Goal: Task Accomplishment & Management: Manage account settings

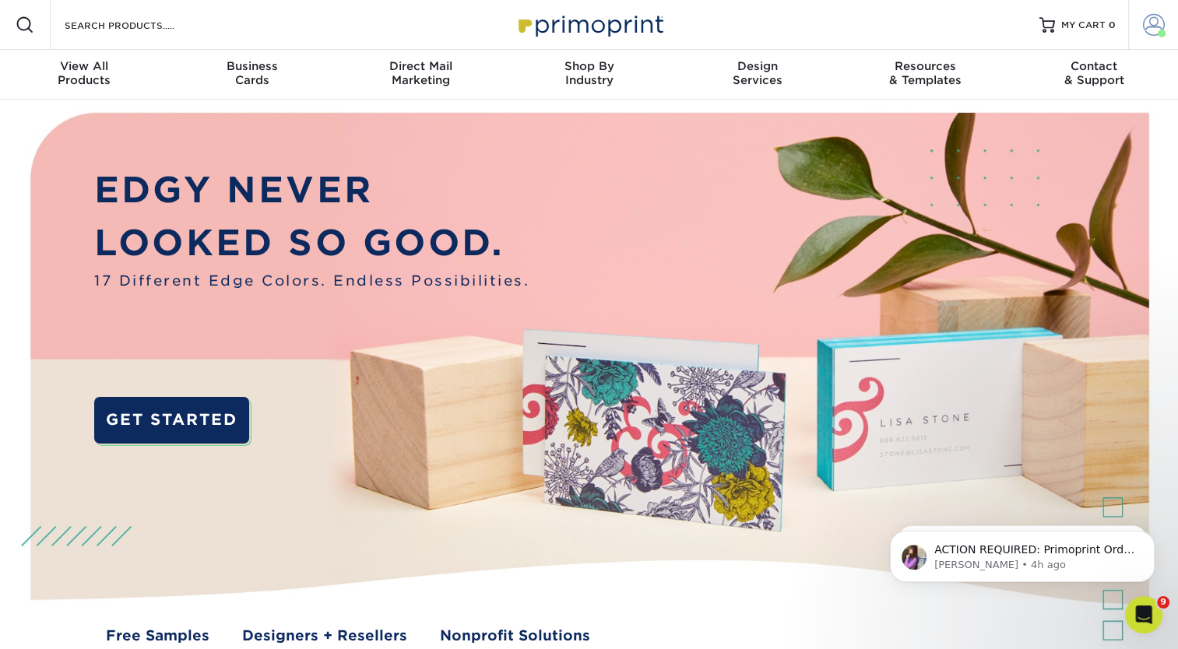
click at [1143, 25] on span at bounding box center [1154, 25] width 22 height 22
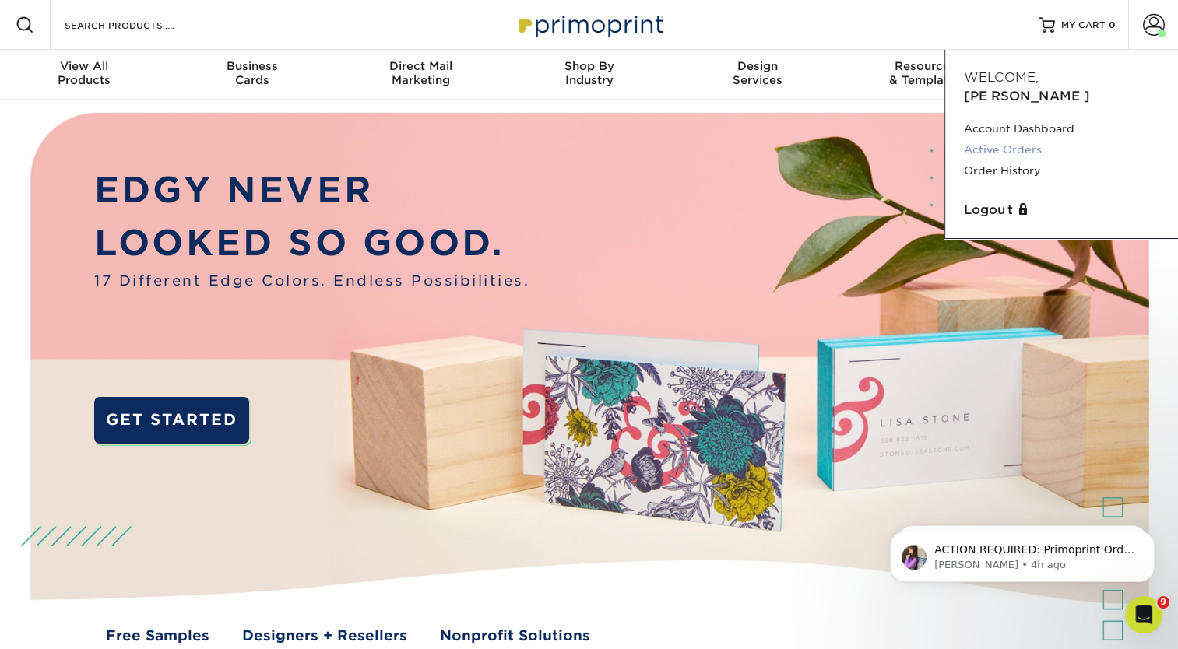
click at [1015, 139] on link "Active Orders" at bounding box center [1061, 149] width 195 height 21
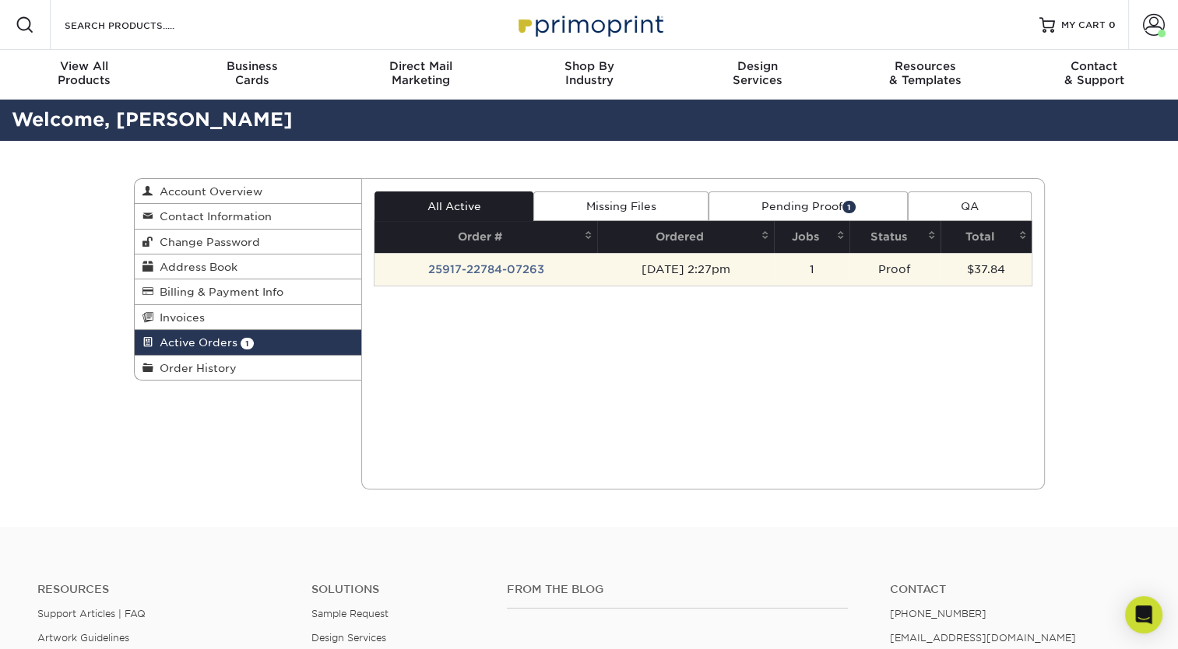
click at [473, 264] on td "25917-22784-07263" at bounding box center [486, 269] width 223 height 33
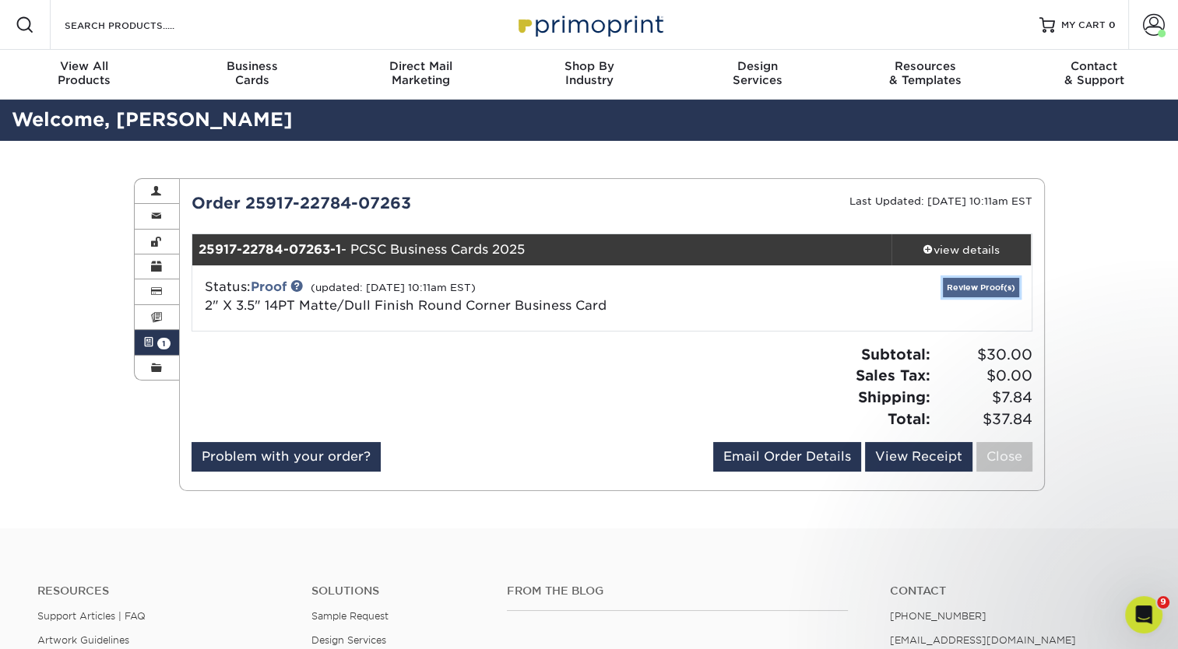
click at [982, 290] on link "Review Proof(s)" at bounding box center [981, 287] width 76 height 19
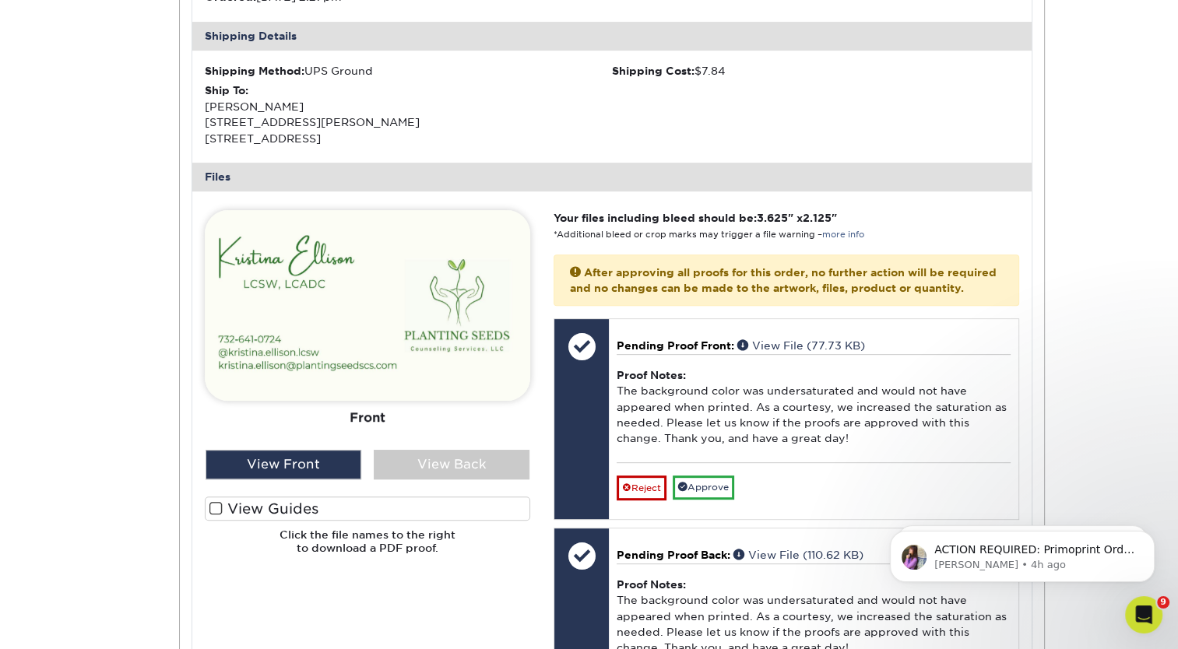
scroll to position [505, 0]
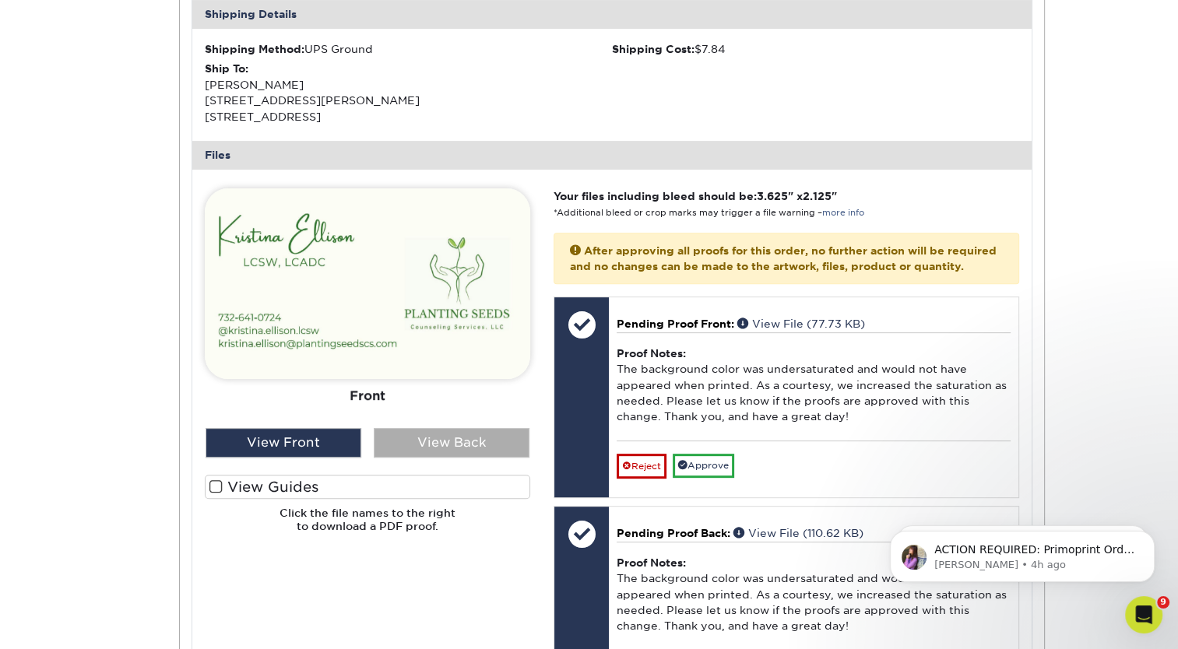
click at [471, 445] on div "View Back" at bounding box center [452, 443] width 156 height 30
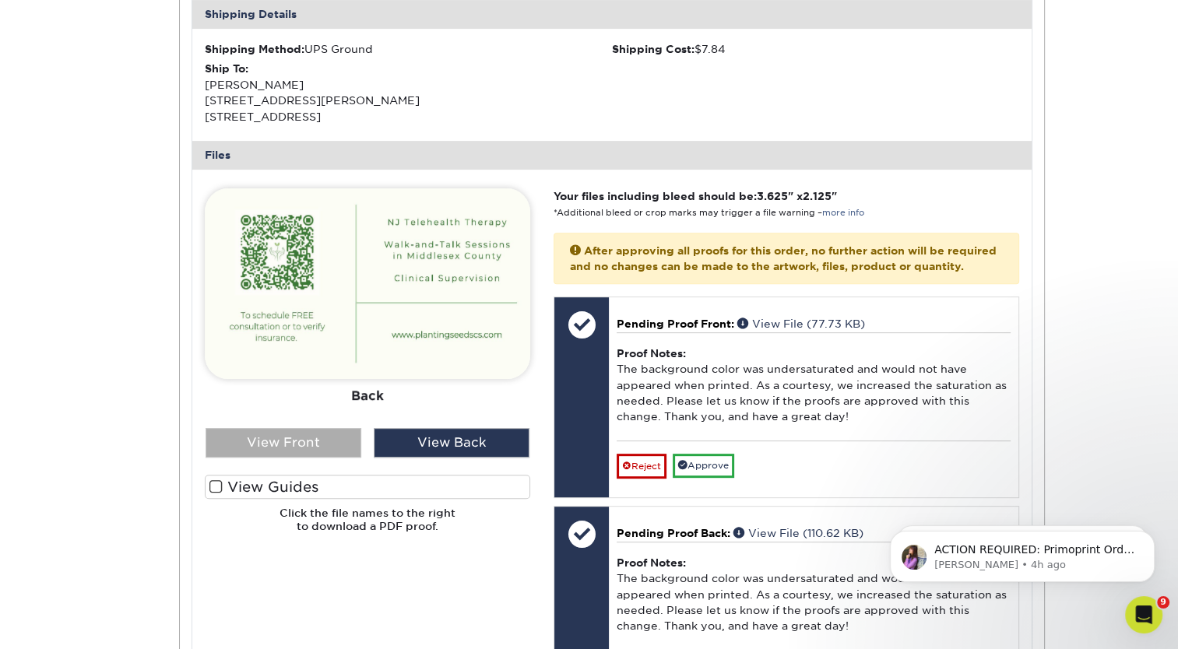
click at [313, 441] on div "View Front" at bounding box center [284, 443] width 156 height 30
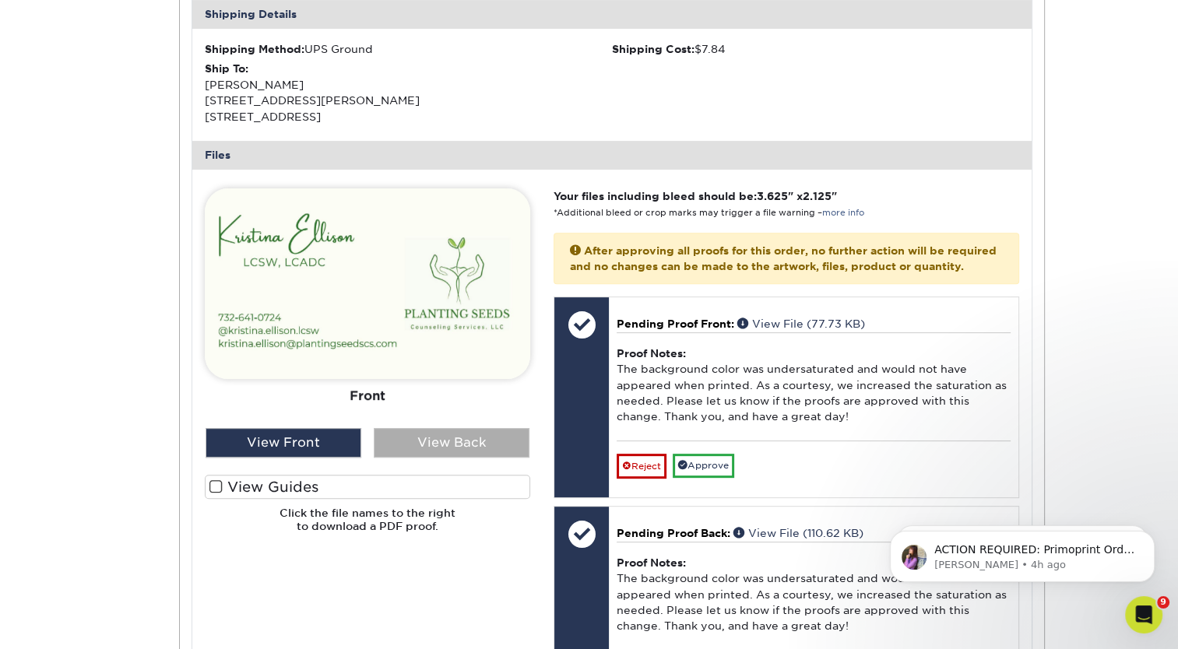
click at [477, 452] on div "View Back" at bounding box center [452, 443] width 156 height 30
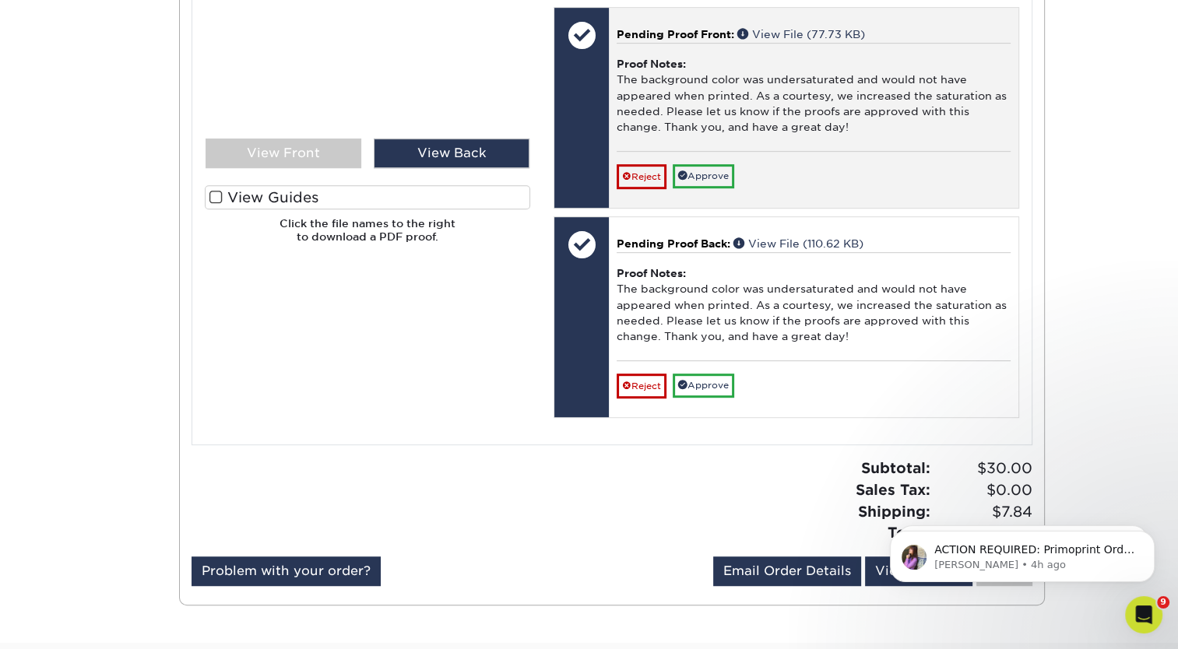
scroll to position [794, 0]
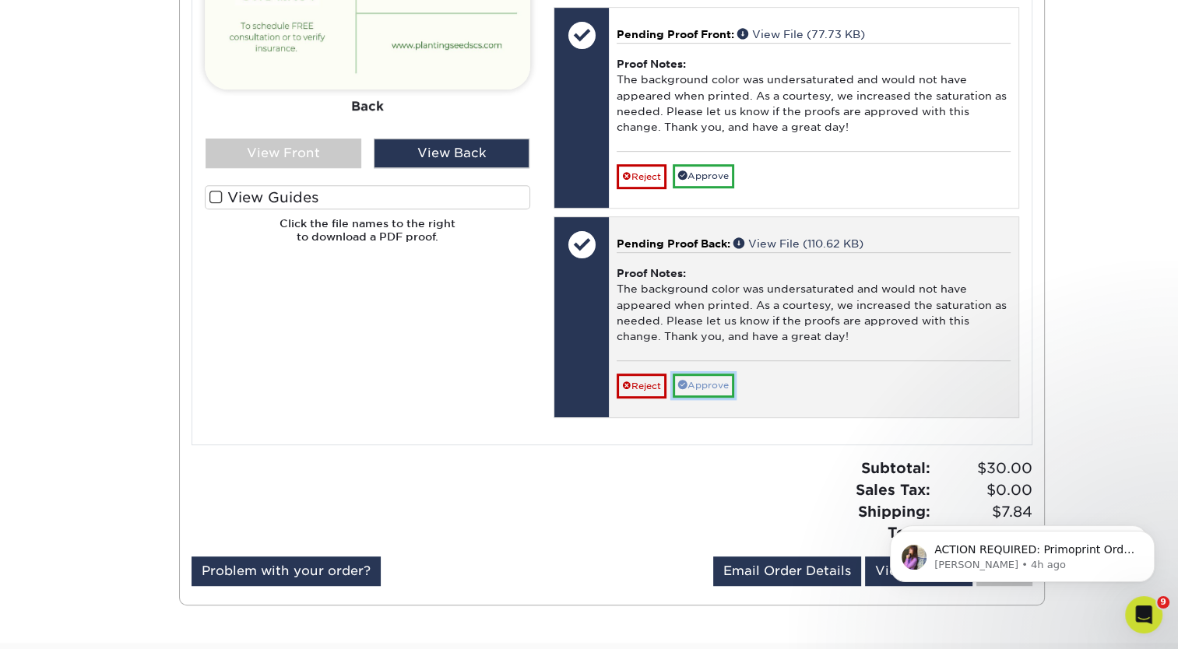
click at [701, 398] on link "Approve" at bounding box center [704, 386] width 62 height 24
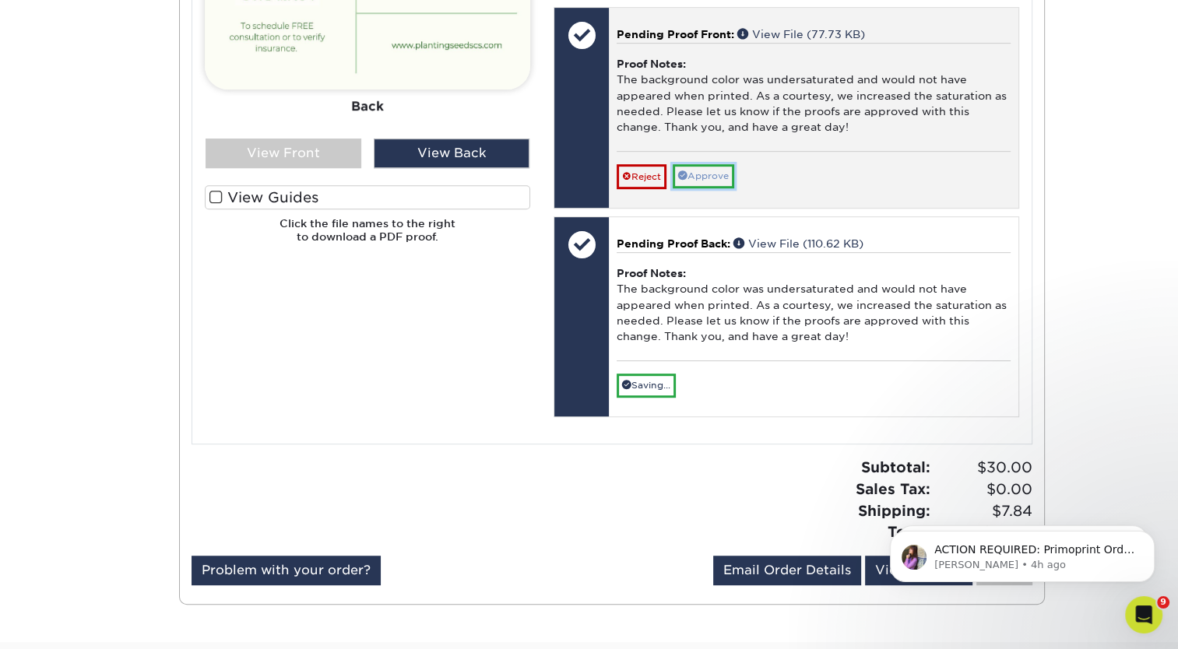
click at [710, 188] on link "Approve" at bounding box center [704, 176] width 62 height 24
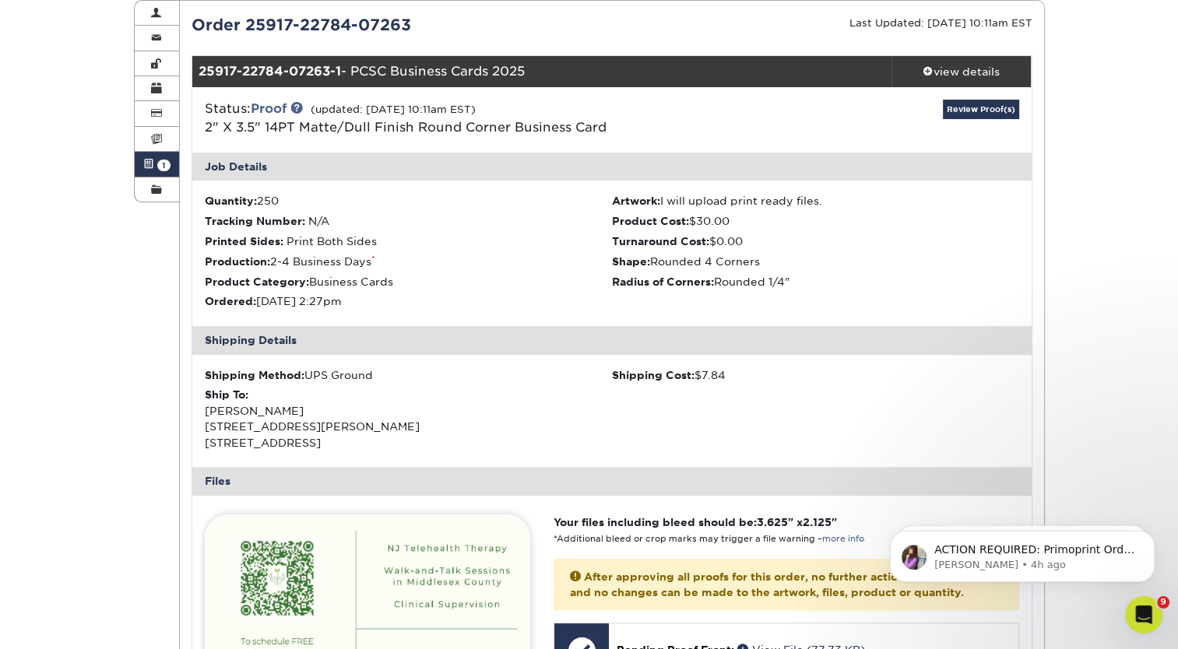
scroll to position [0, 0]
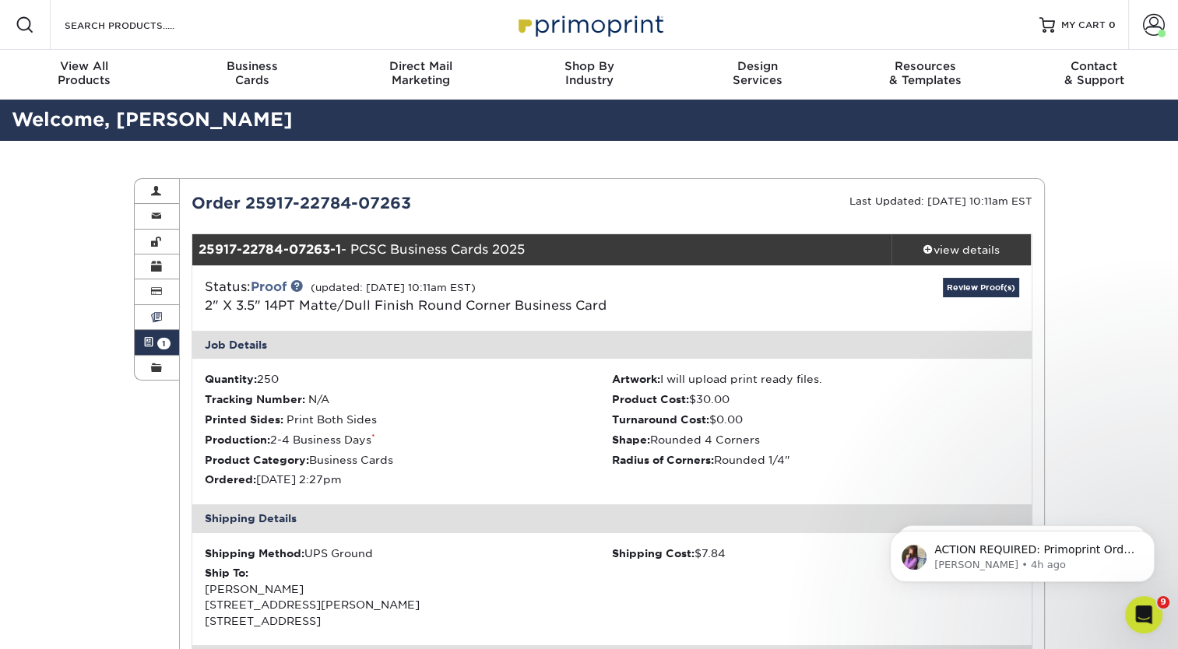
click at [156, 316] on span at bounding box center [156, 317] width 11 height 12
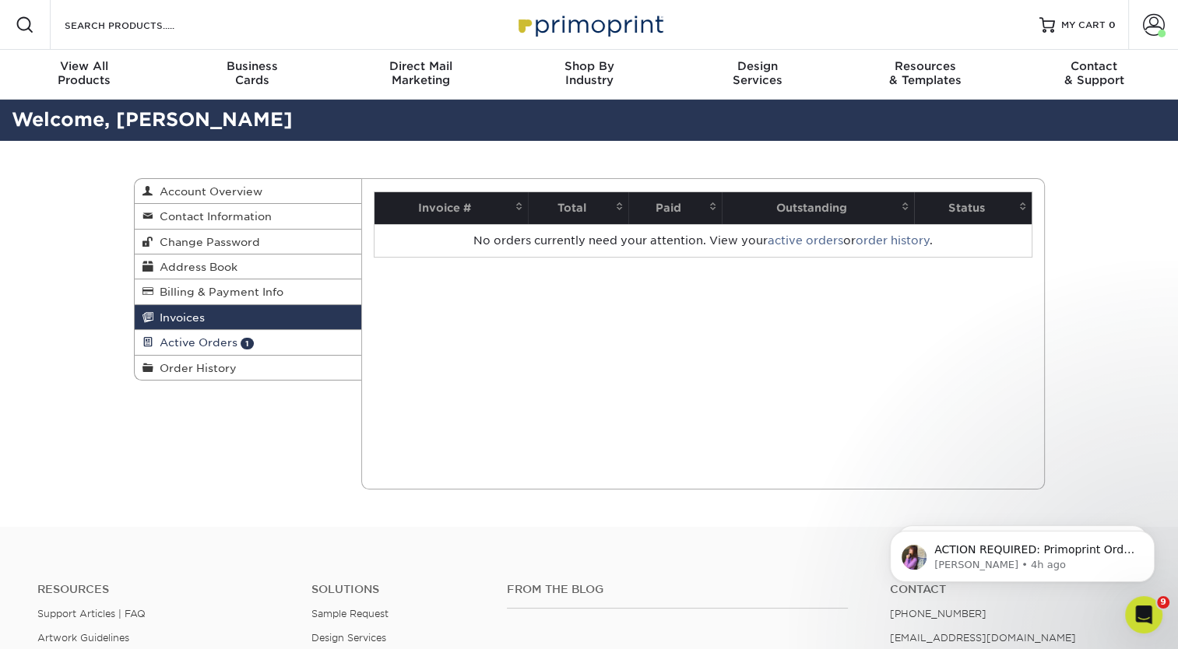
click at [167, 346] on span "Active Orders" at bounding box center [195, 342] width 84 height 12
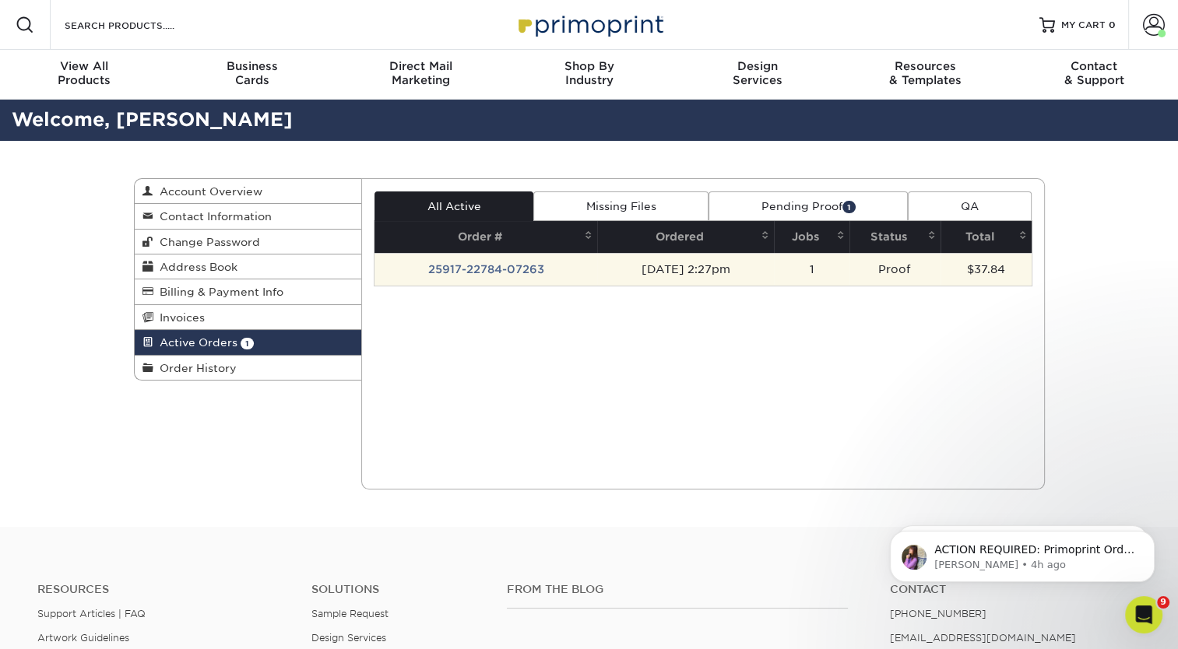
click at [470, 264] on td "25917-22784-07263" at bounding box center [486, 269] width 223 height 33
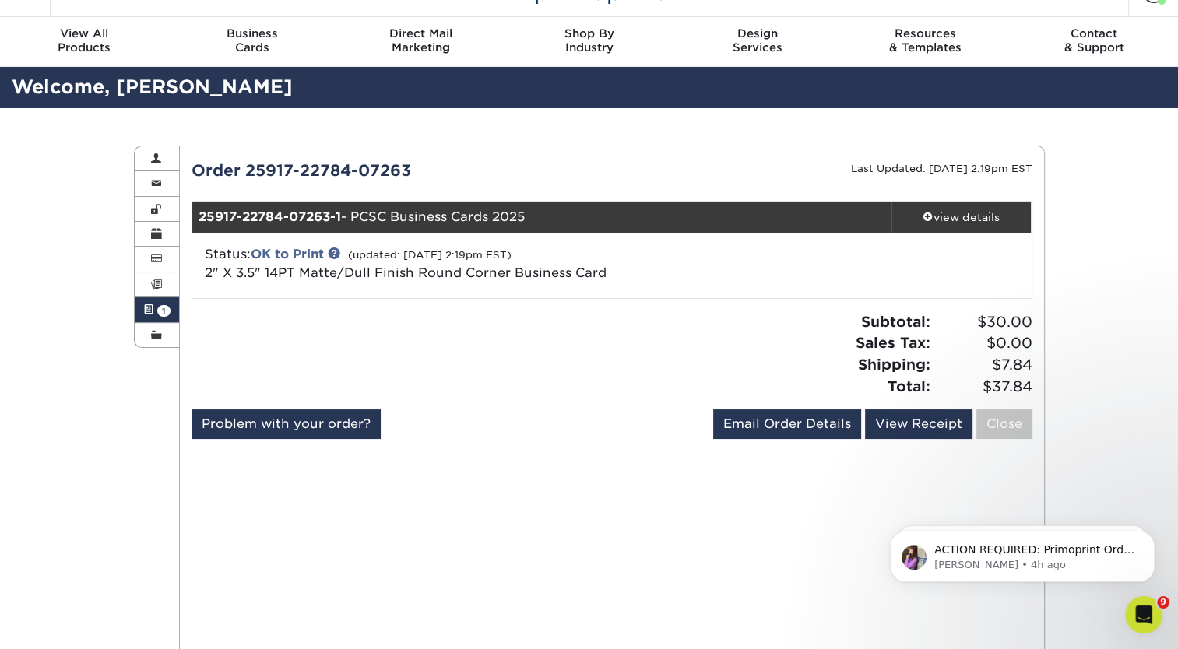
scroll to position [33, 0]
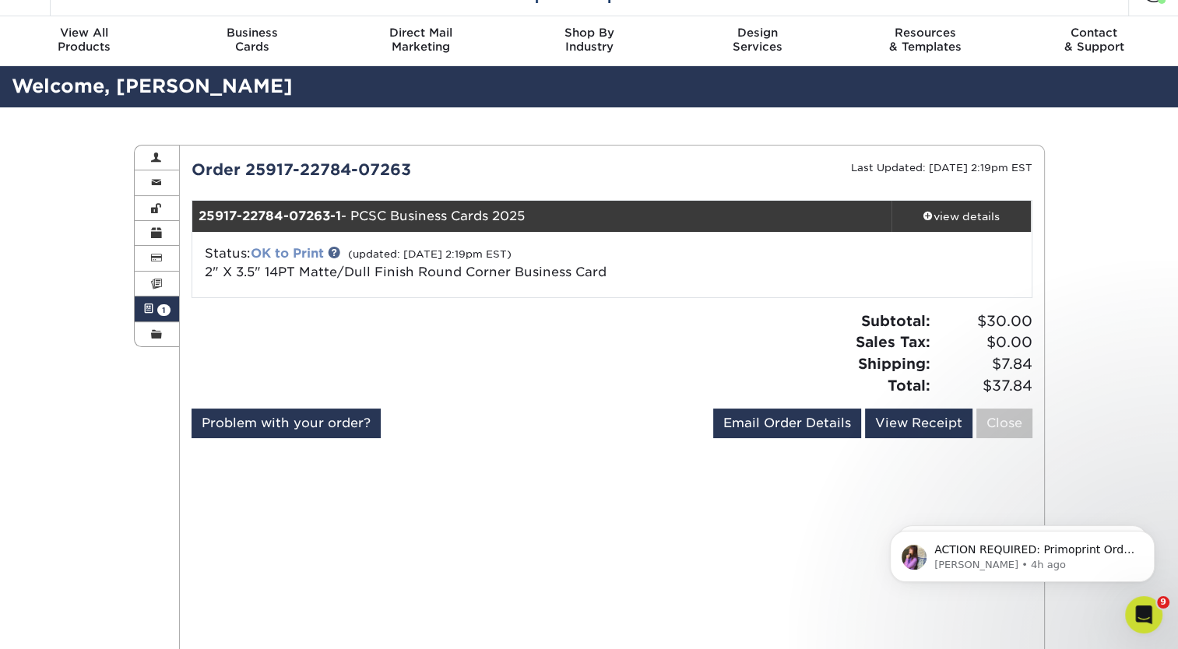
click at [321, 257] on link "OK to Print" at bounding box center [287, 253] width 73 height 15
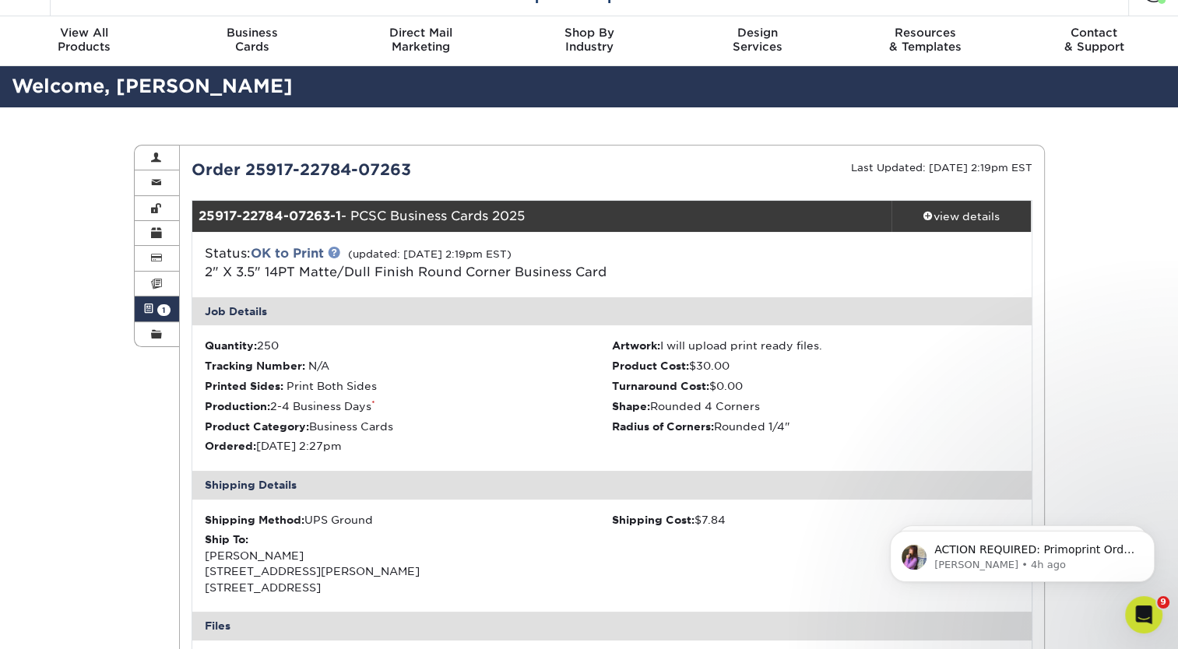
click at [339, 258] on link at bounding box center [334, 252] width 12 height 12
